Goal: Task Accomplishment & Management: Manage account settings

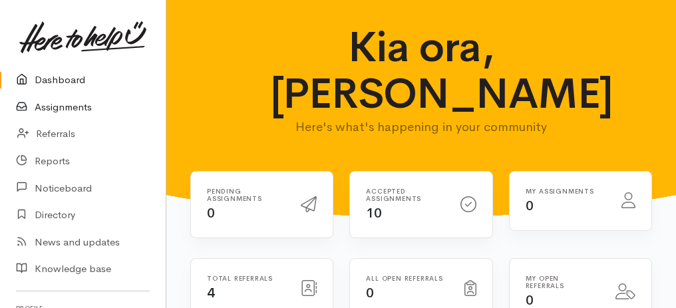
click at [73, 109] on link "Assignments" at bounding box center [83, 107] width 166 height 27
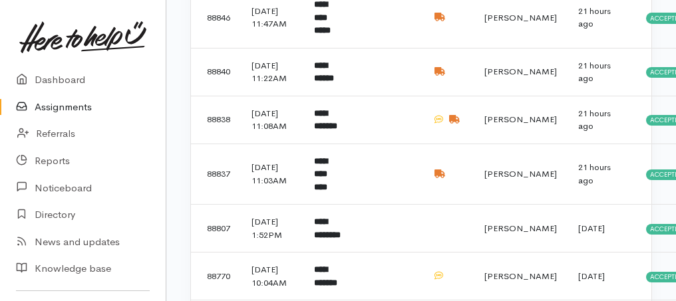
scroll to position [443, 0]
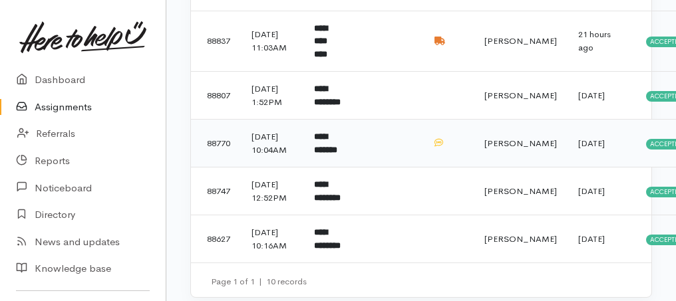
click at [332, 154] on b "**********" at bounding box center [325, 143] width 23 height 22
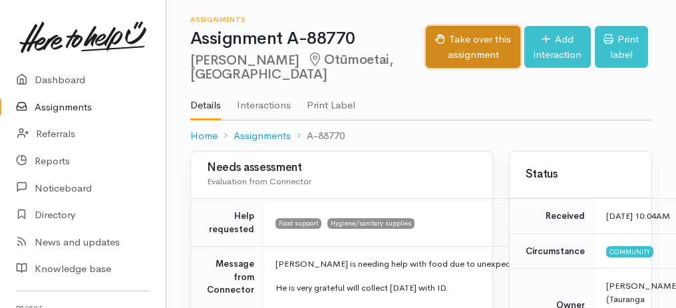
click at [457, 44] on button "Take over this assignment" at bounding box center [473, 47] width 94 height 42
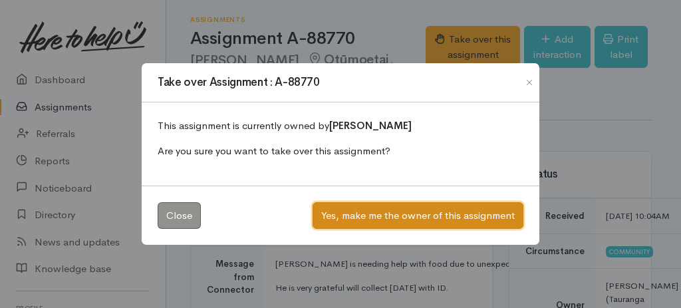
click at [359, 209] on button "Yes, make me the owner of this assignment" at bounding box center [417, 215] width 211 height 27
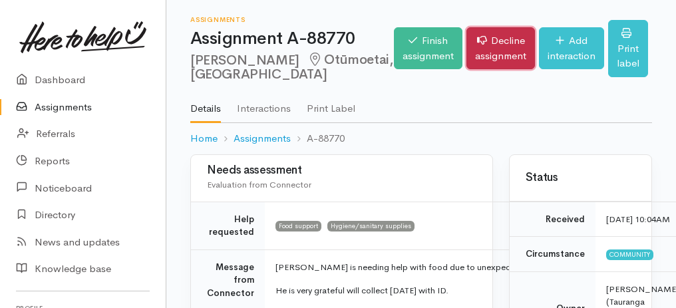
click at [466, 54] on link "Decline assignment" at bounding box center [500, 48] width 68 height 42
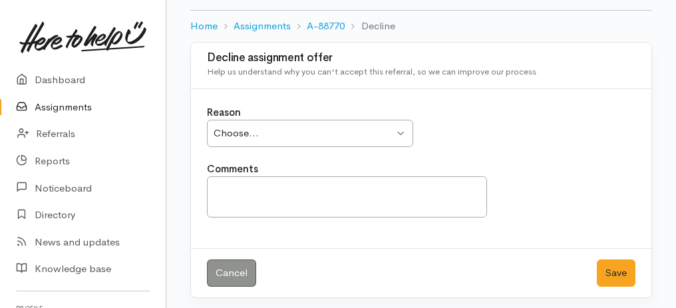
scroll to position [76, 0]
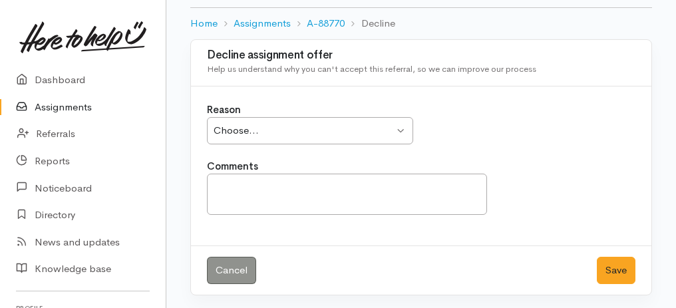
click at [402, 134] on div "Choose... Choose..." at bounding box center [310, 130] width 206 height 27
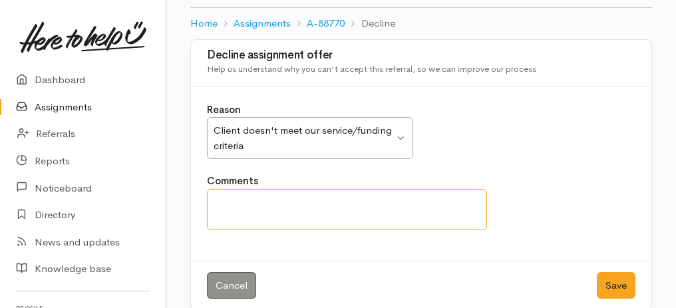
click at [364, 199] on textarea "Comments" at bounding box center [347, 209] width 280 height 41
type textarea "S"
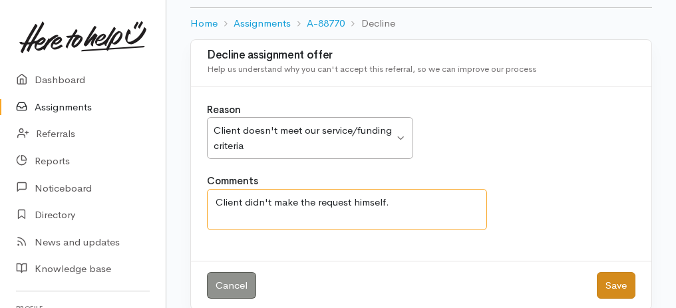
type textarea "Client didn't make the request himself."
click at [606, 282] on button "Save" at bounding box center [615, 285] width 39 height 27
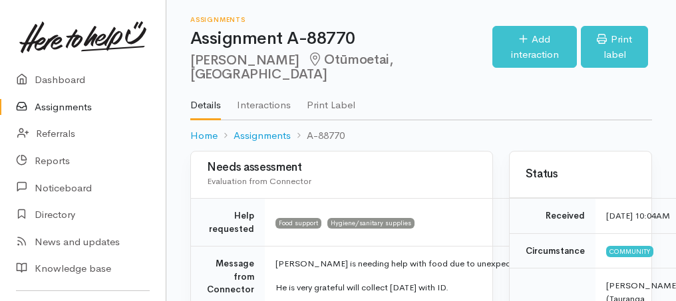
click at [78, 106] on link "Assignments" at bounding box center [83, 107] width 166 height 27
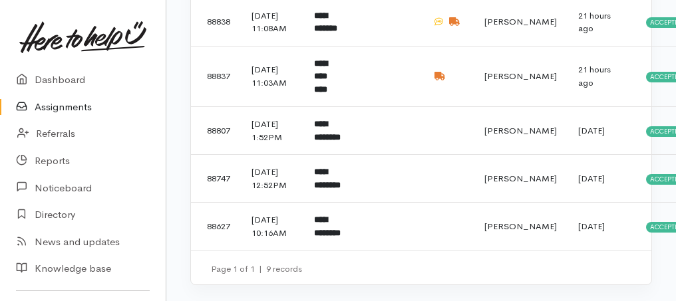
scroll to position [467, 0]
click at [326, 228] on b "**********" at bounding box center [327, 226] width 27 height 22
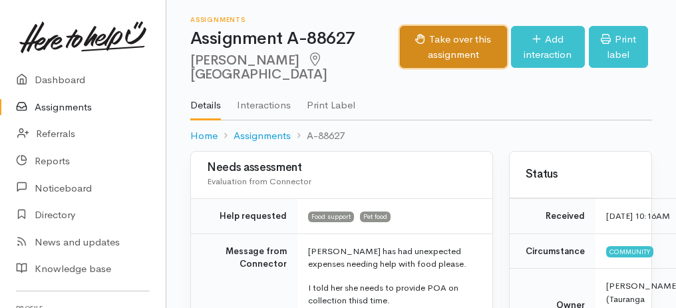
click at [421, 56] on button "Take over this assignment" at bounding box center [453, 47] width 107 height 42
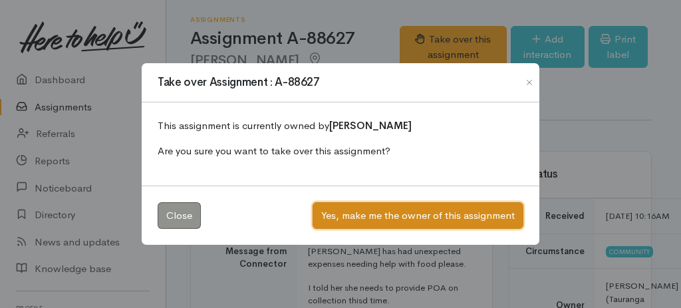
click at [422, 217] on button "Yes, make me the owner of this assignment" at bounding box center [417, 215] width 211 height 27
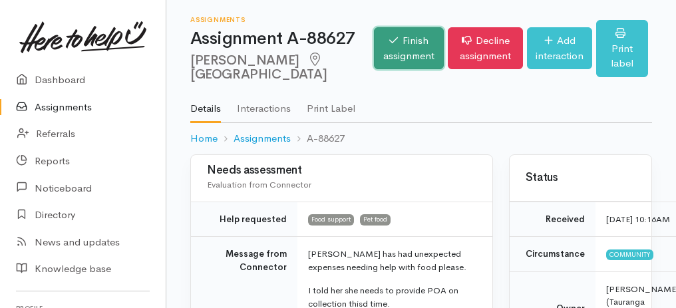
click at [376, 64] on link "Finish assignment" at bounding box center [409, 48] width 70 height 42
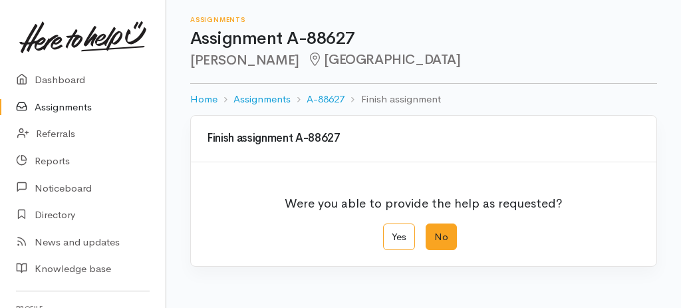
click at [439, 243] on label "No" at bounding box center [441, 236] width 31 height 27
click at [434, 232] on input "No" at bounding box center [430, 227] width 9 height 9
radio input "true"
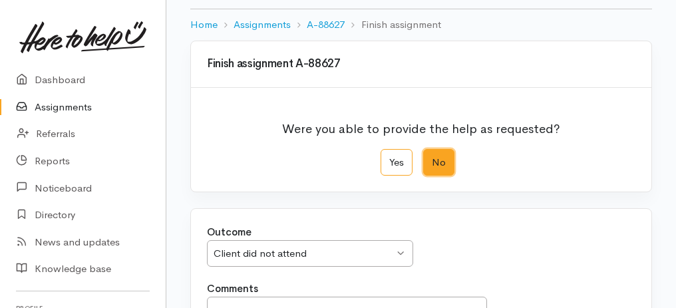
scroll to position [221, 0]
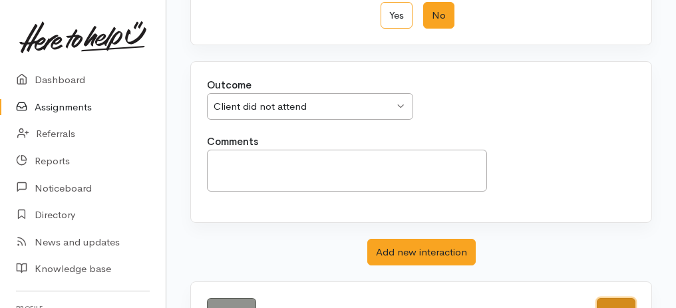
click at [622, 298] on button "Save" at bounding box center [615, 311] width 39 height 27
